Goal: Task Accomplishment & Management: Use online tool/utility

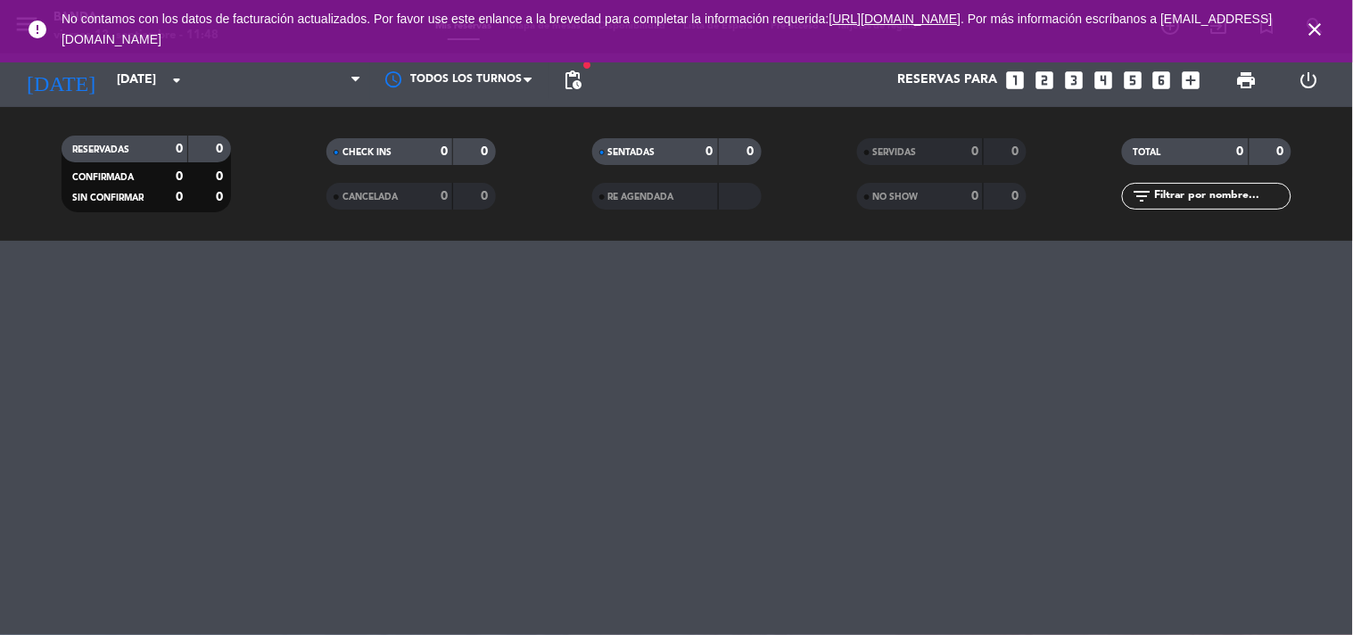
click at [1307, 22] on icon "close" at bounding box center [1315, 29] width 21 height 21
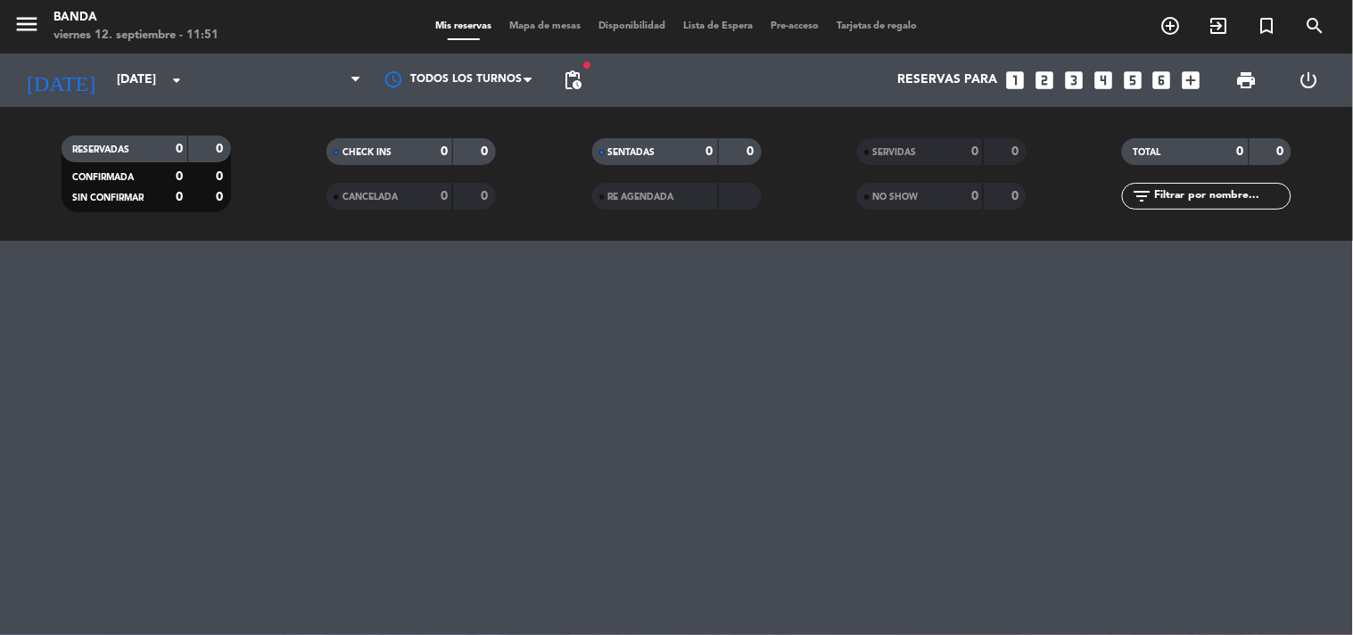
click at [902, 469] on div "menu Banda [DATE] 12. septiembre - 11:51 Mis reservas Mapa de mesas Disponibili…" at bounding box center [676, 317] width 1353 height 635
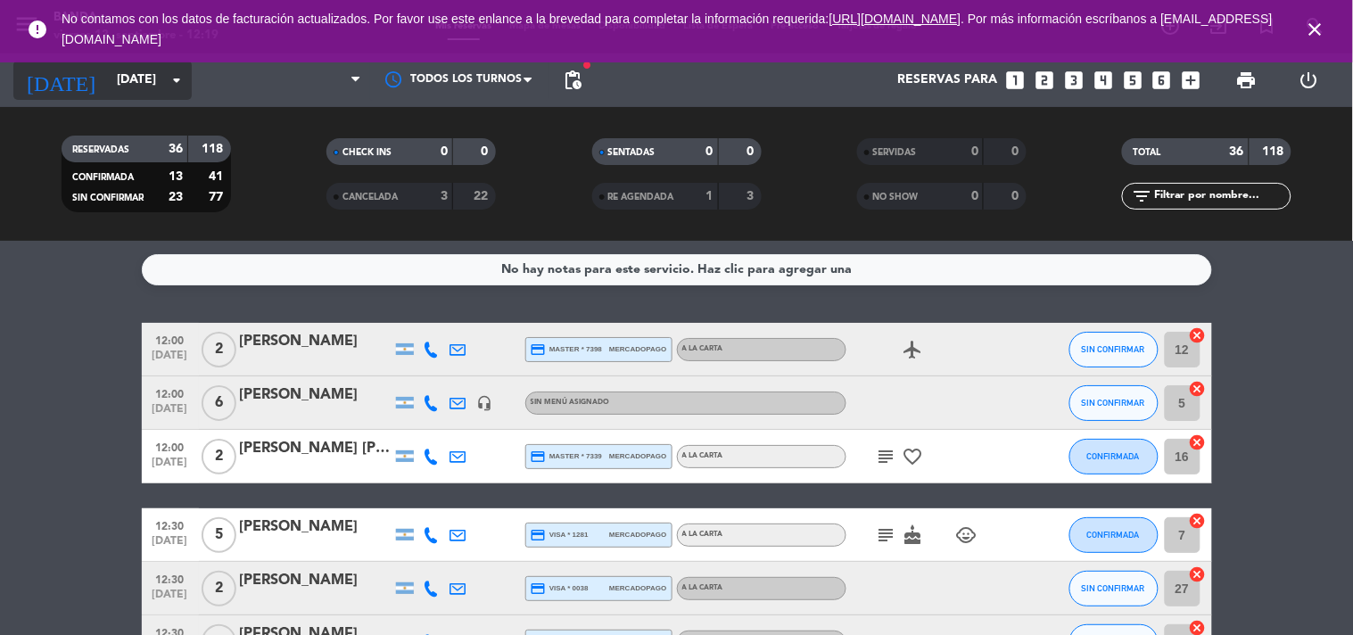
click at [128, 84] on input "[DATE]" at bounding box center [192, 80] width 169 height 32
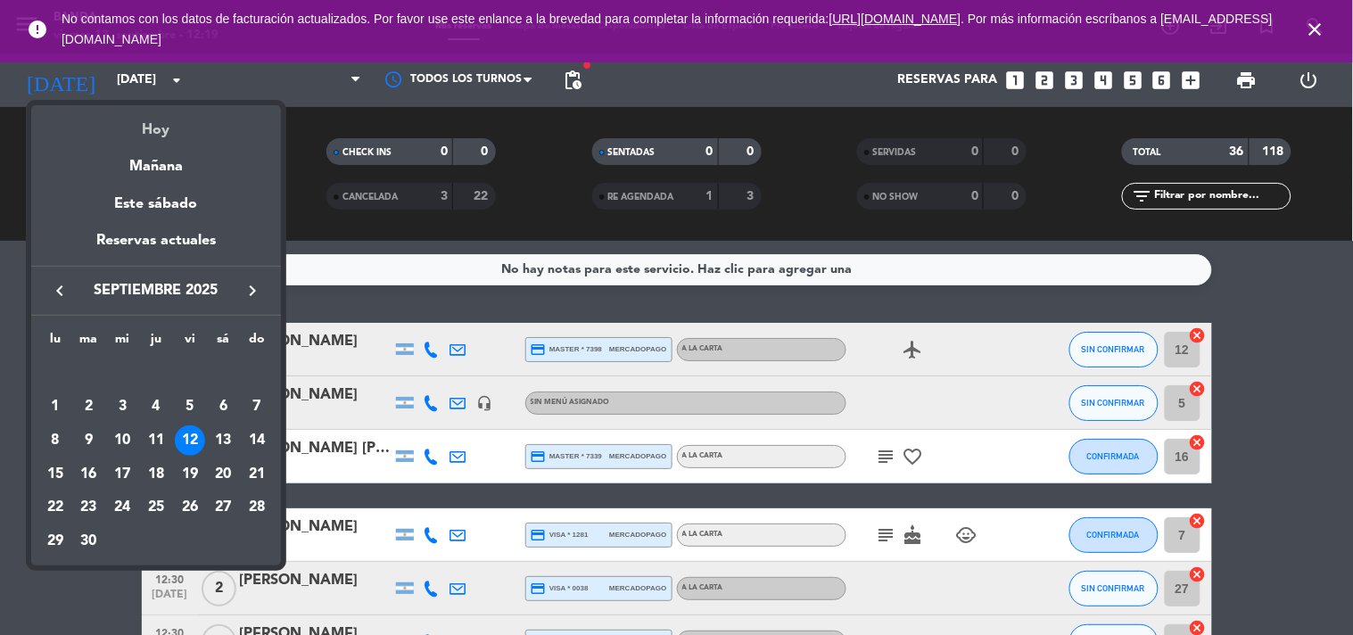
click at [149, 131] on div "Hoy" at bounding box center [156, 123] width 250 height 37
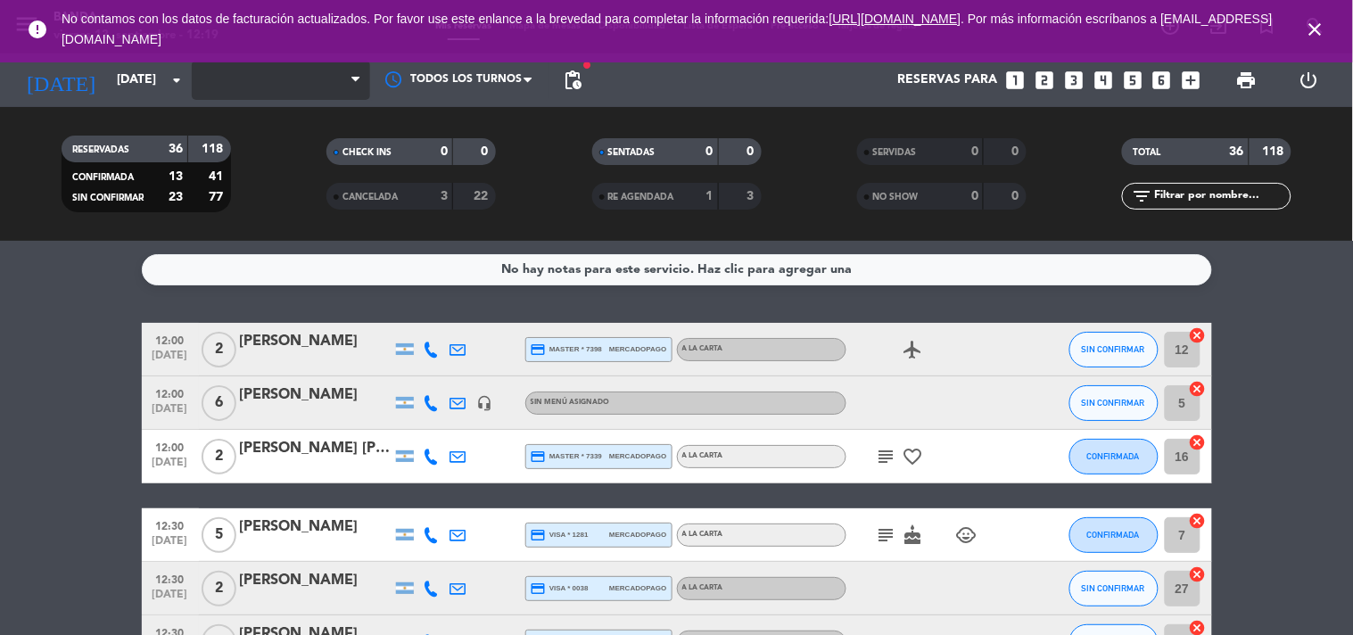
click at [208, 81] on span at bounding box center [281, 80] width 178 height 39
click at [368, 70] on span at bounding box center [281, 80] width 178 height 39
click at [315, 73] on span at bounding box center [281, 80] width 178 height 39
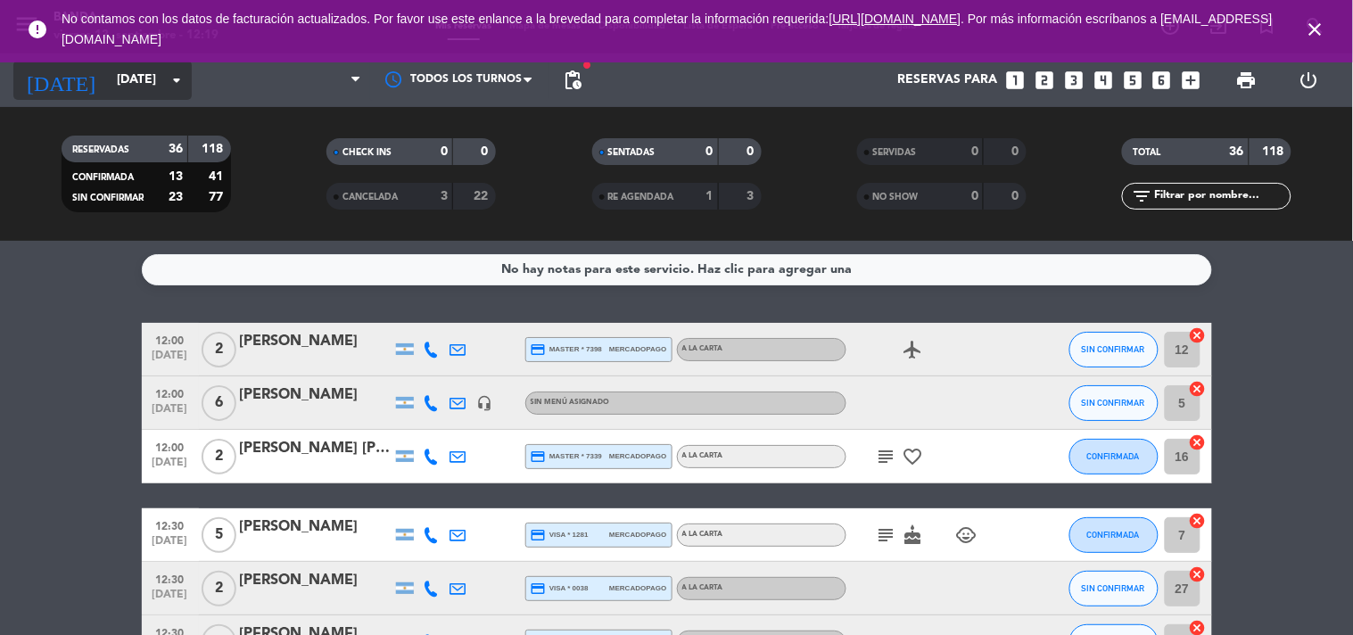
click at [136, 81] on input "[DATE]" at bounding box center [192, 80] width 169 height 32
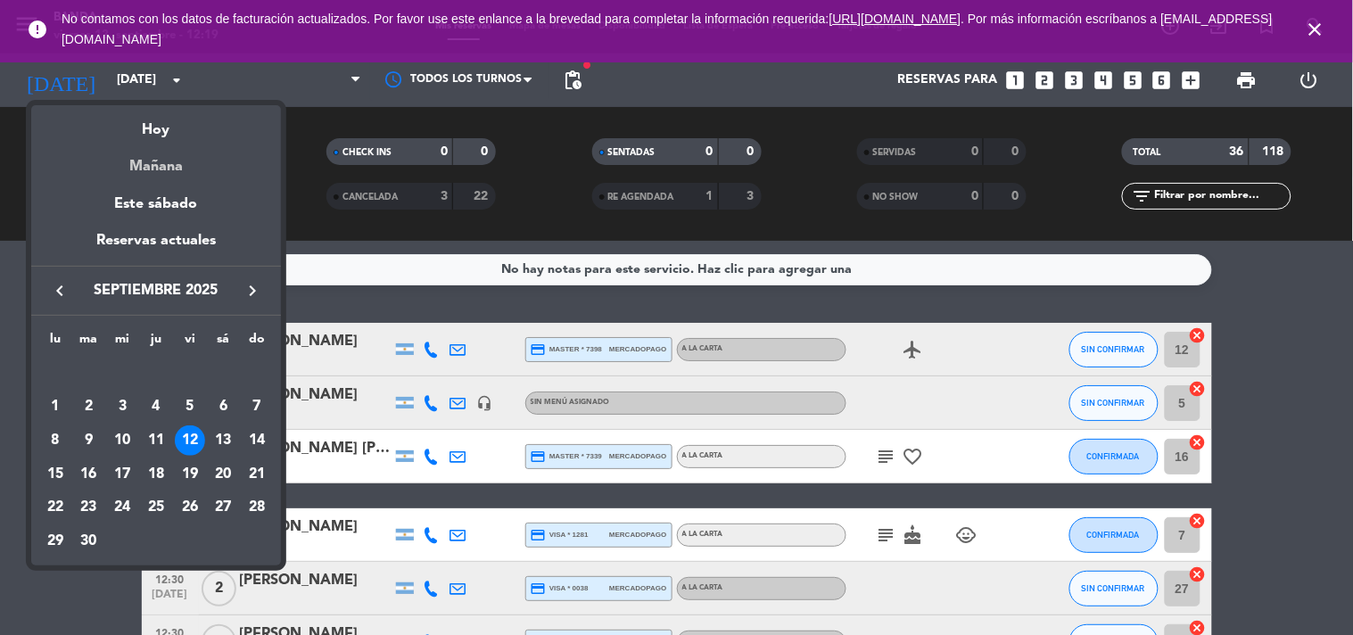
click at [163, 144] on div "Mañana" at bounding box center [156, 160] width 250 height 37
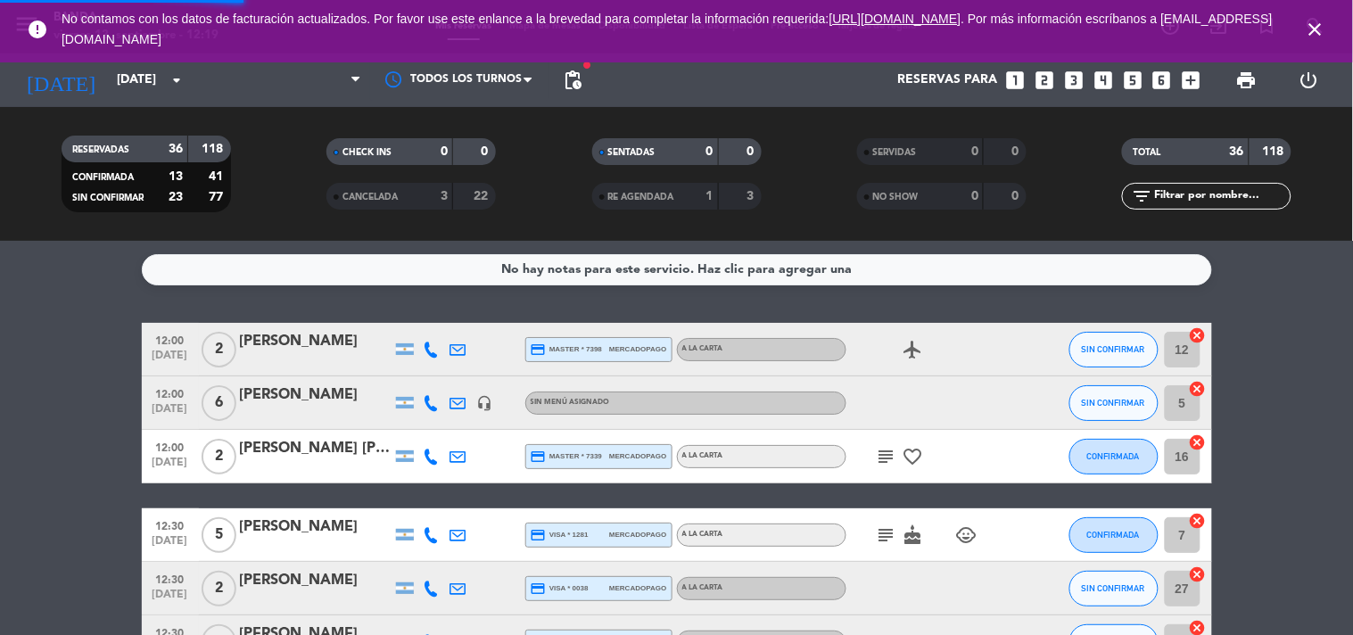
click at [163, 134] on div "RESERVADAS 36 118 CONFIRMADA 13 41 SIN CONFIRMAR 23 77" at bounding box center [145, 174] width 265 height 98
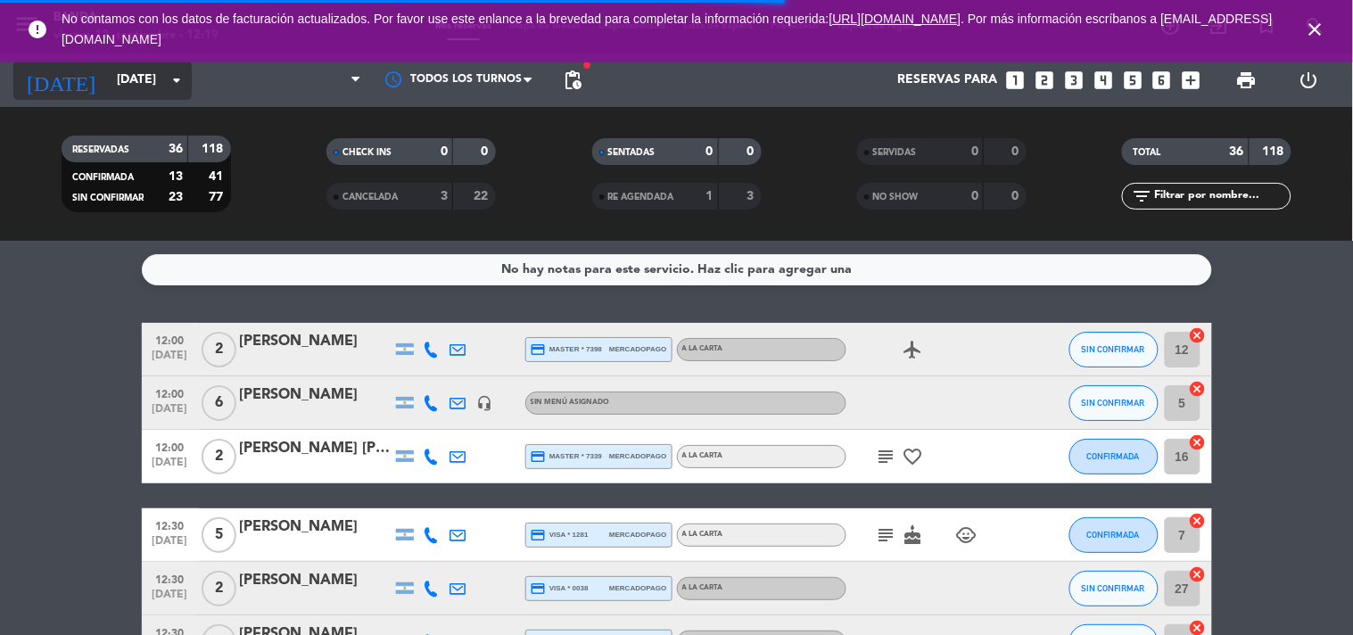
click at [147, 91] on input "[DATE]" at bounding box center [192, 80] width 169 height 32
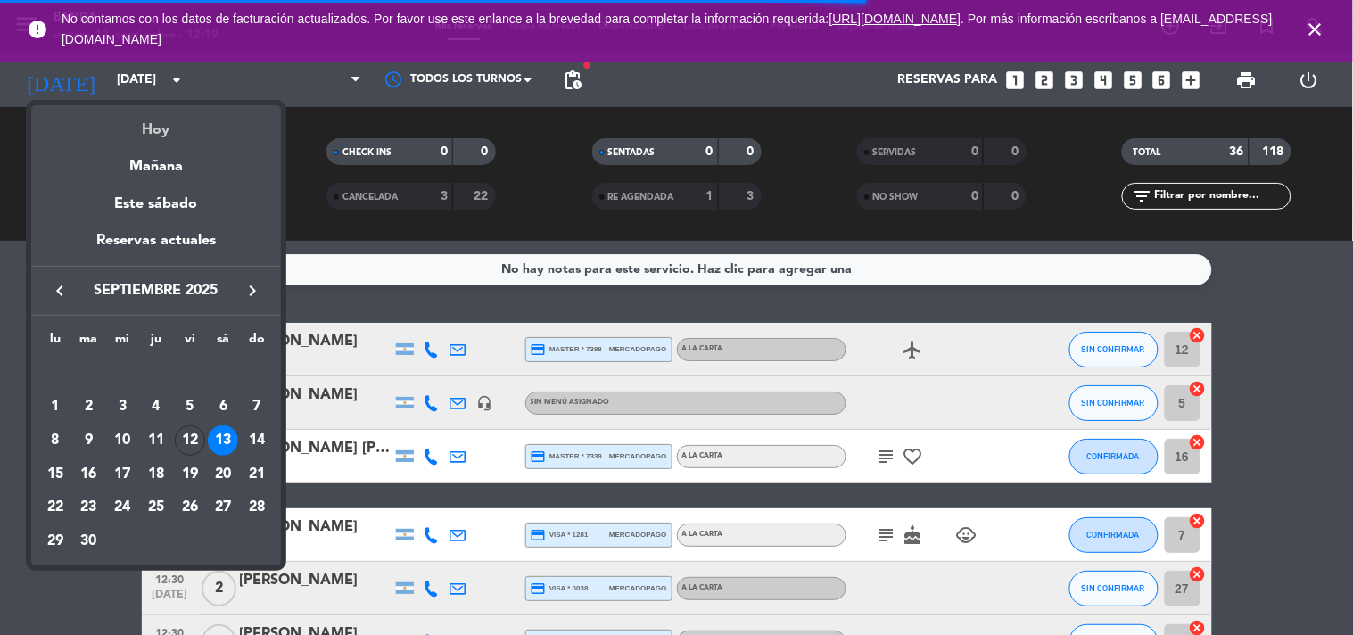
click at [168, 134] on div "Hoy" at bounding box center [156, 123] width 250 height 37
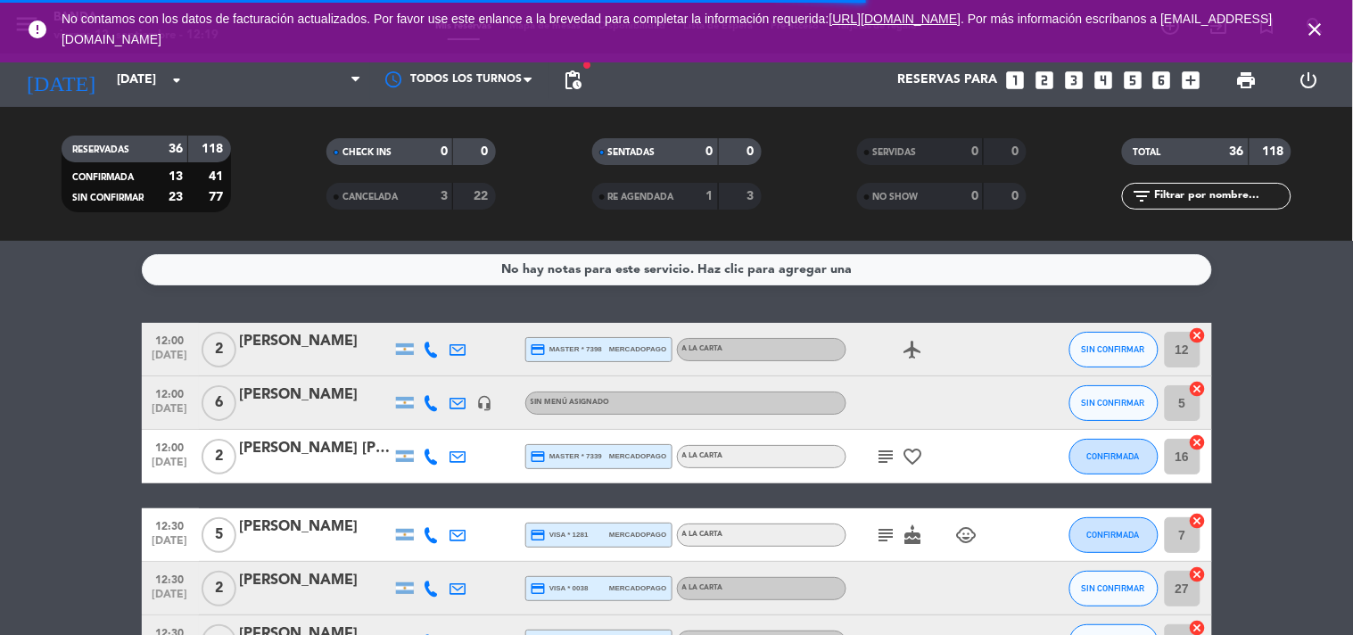
type input "[DATE]"
click at [316, 84] on span at bounding box center [281, 80] width 178 height 39
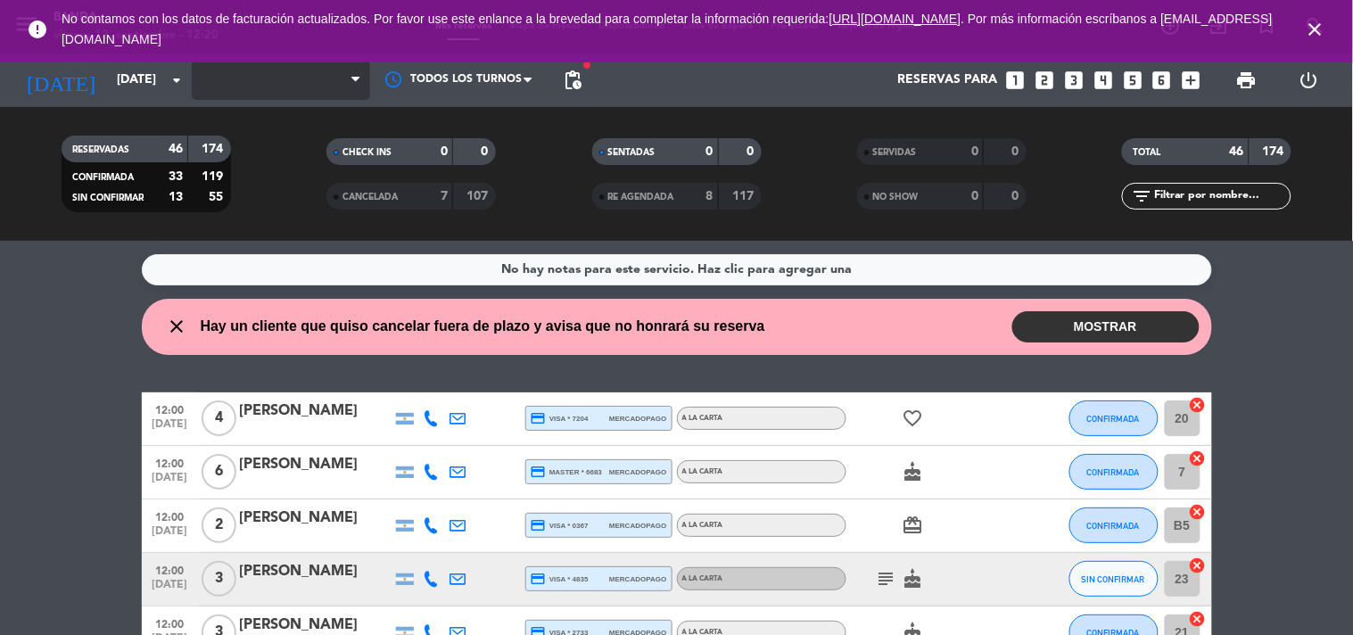
click at [284, 78] on span at bounding box center [281, 80] width 178 height 39
click at [1315, 27] on icon "close" at bounding box center [1315, 29] width 21 height 21
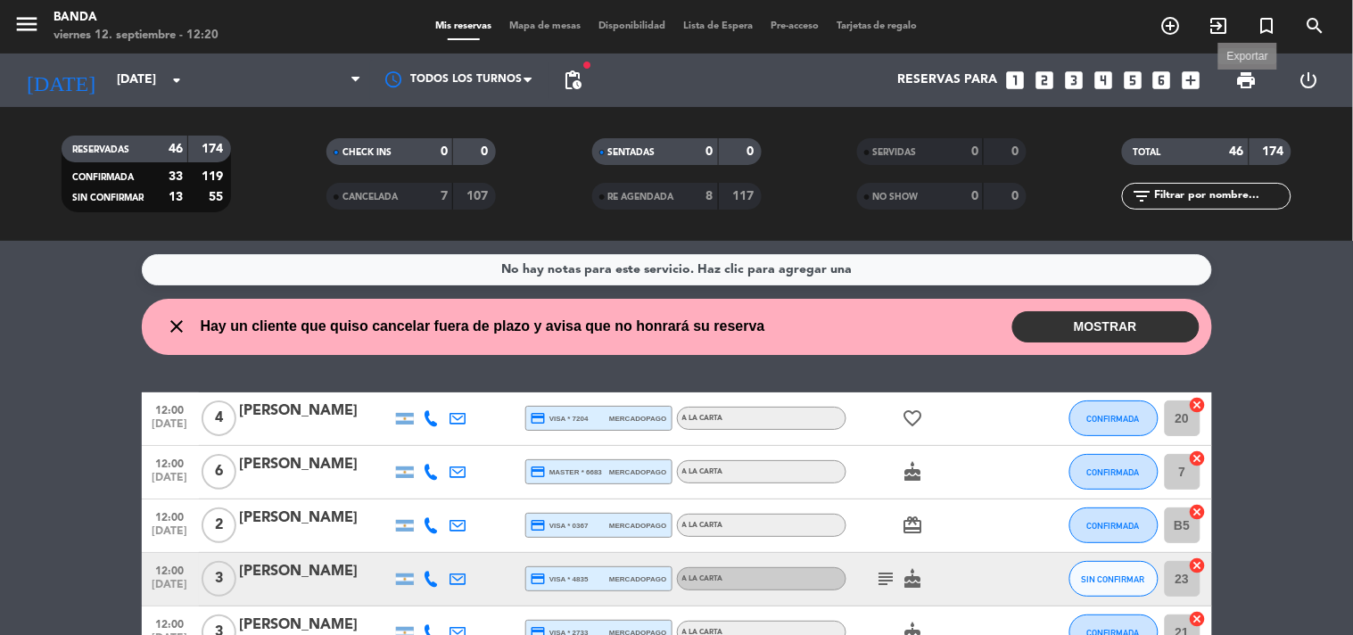
click at [1250, 80] on span "print" at bounding box center [1246, 80] width 21 height 21
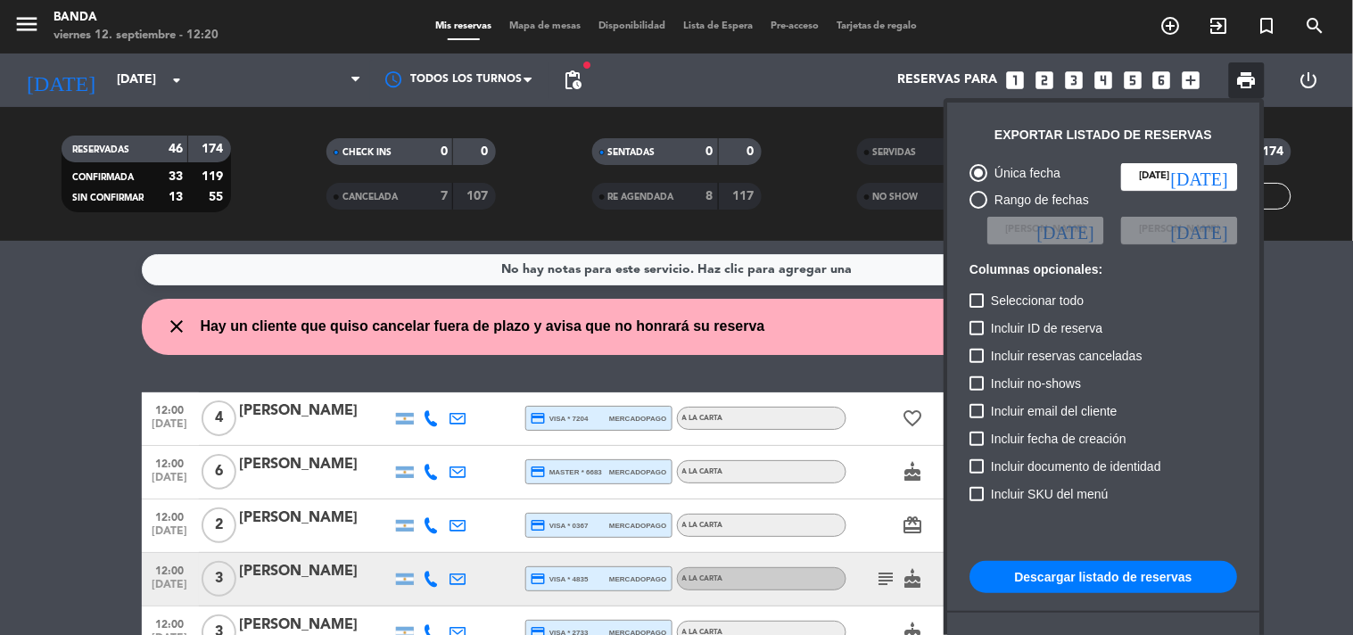
scroll to position [108, 0]
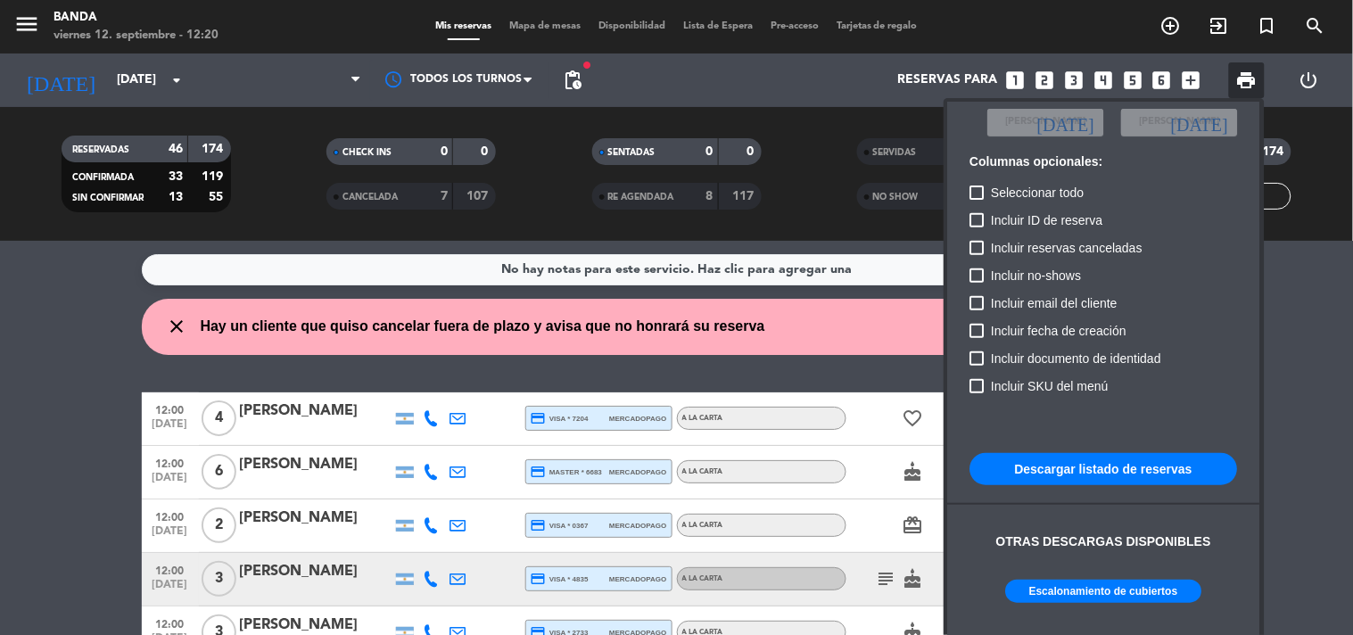
click at [1067, 591] on button "Escalonamiento de cubiertos" at bounding box center [1104, 591] width 196 height 23
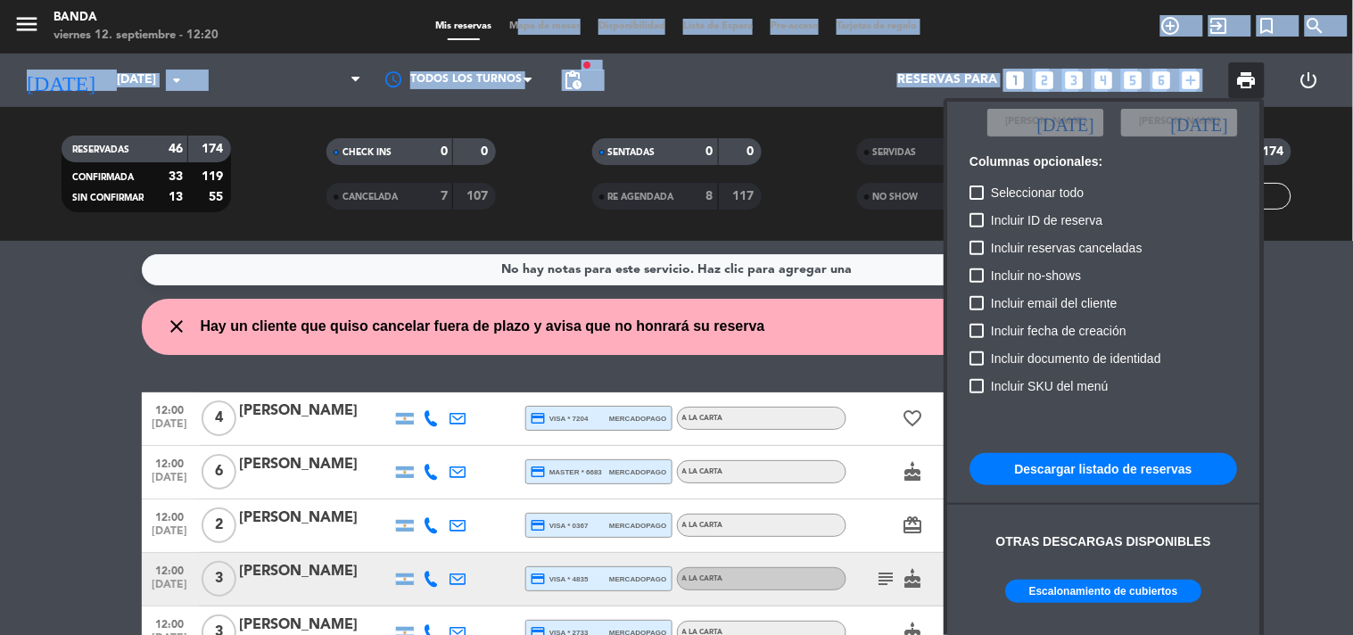
drag, startPoint x: 315, startPoint y: 71, endPoint x: 489, endPoint y: -68, distance: 222.7
click at [489, 0] on html "close × Banda × chrome_reader_mode Listado de Reservas account_box Clientes acc…" at bounding box center [676, 317] width 1353 height 635
